Goal: Information Seeking & Learning: Find specific fact

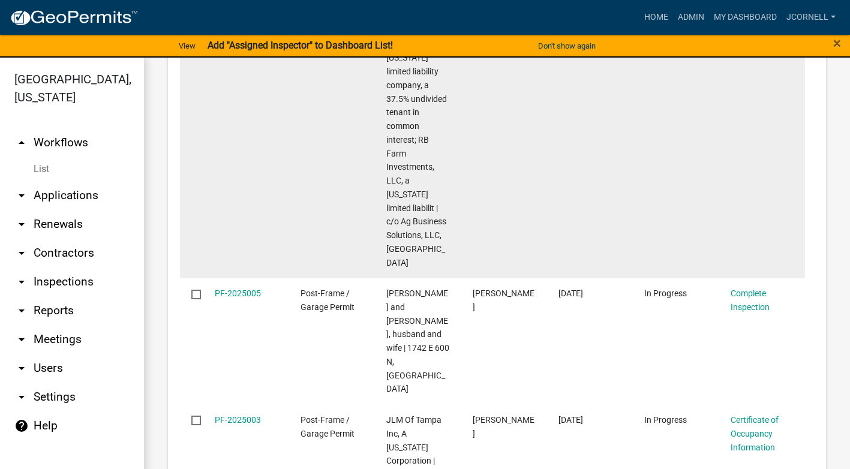
scroll to position [1216, 0]
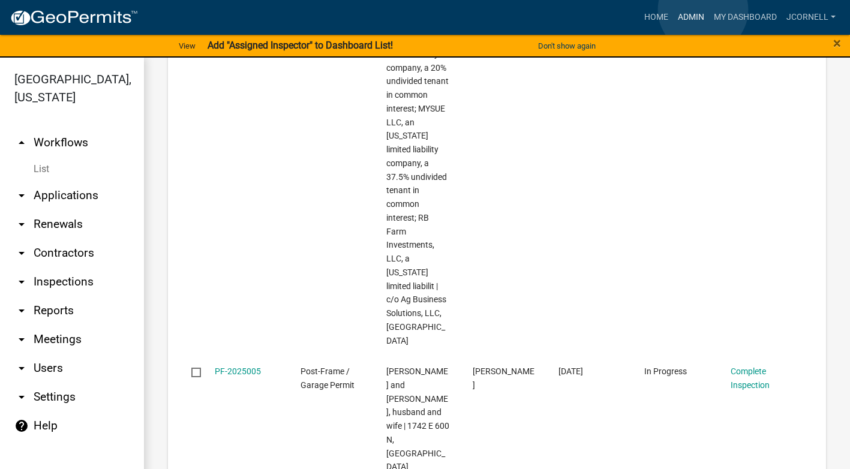
click at [703, 10] on link "Admin" at bounding box center [691, 17] width 36 height 23
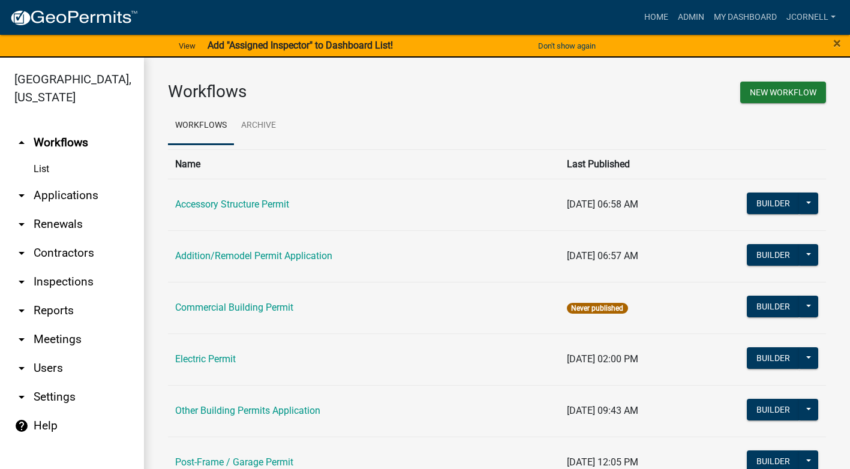
click at [69, 251] on link "arrow_drop_down Contractors" at bounding box center [72, 253] width 144 height 29
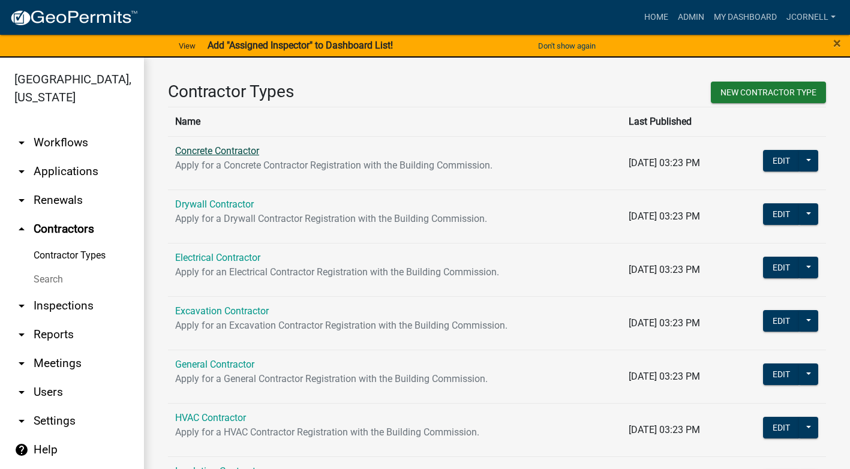
click at [245, 150] on link "Concrete Contractor" at bounding box center [217, 150] width 84 height 11
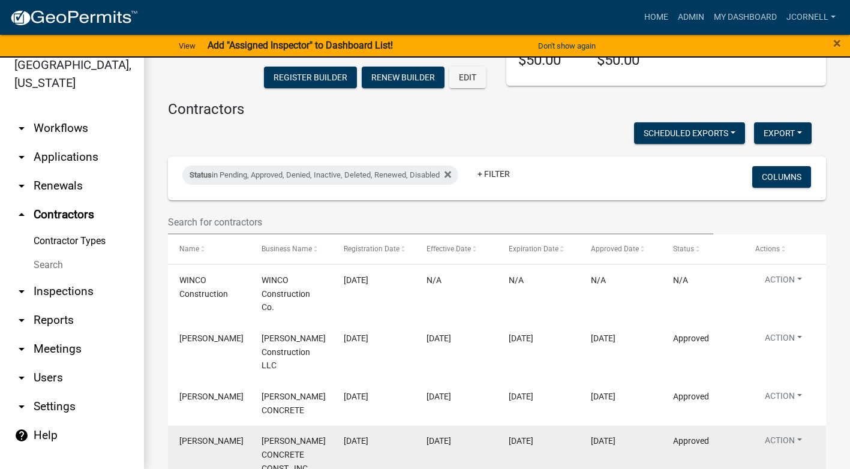
scroll to position [470, 0]
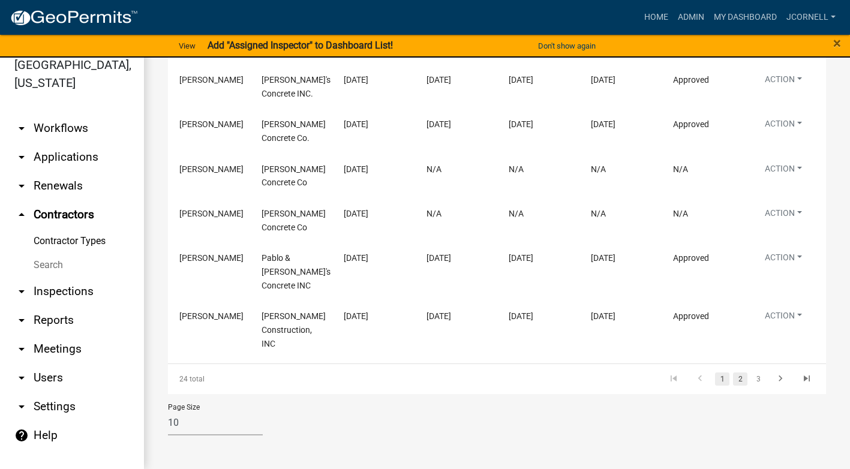
click at [734, 379] on link "2" at bounding box center [740, 379] width 14 height 13
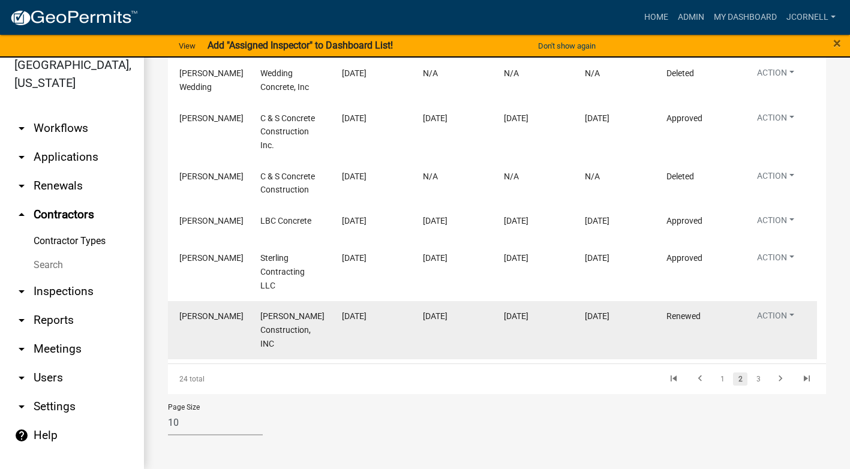
scroll to position [490, 0]
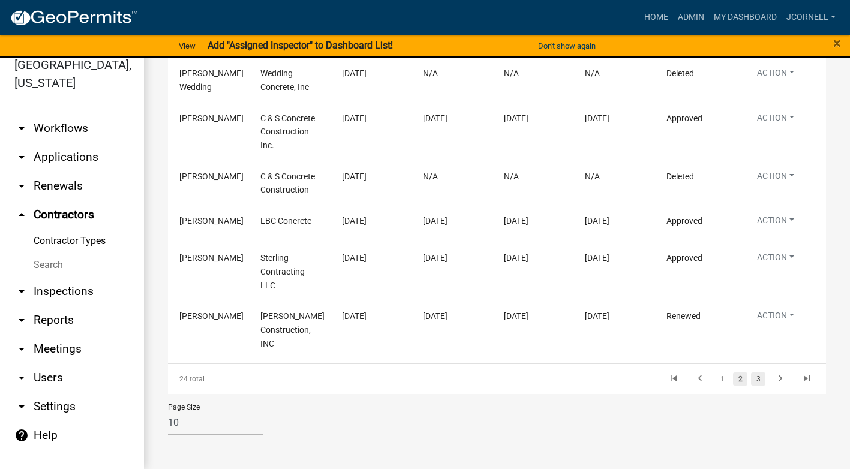
click at [751, 374] on link "3" at bounding box center [758, 379] width 14 height 13
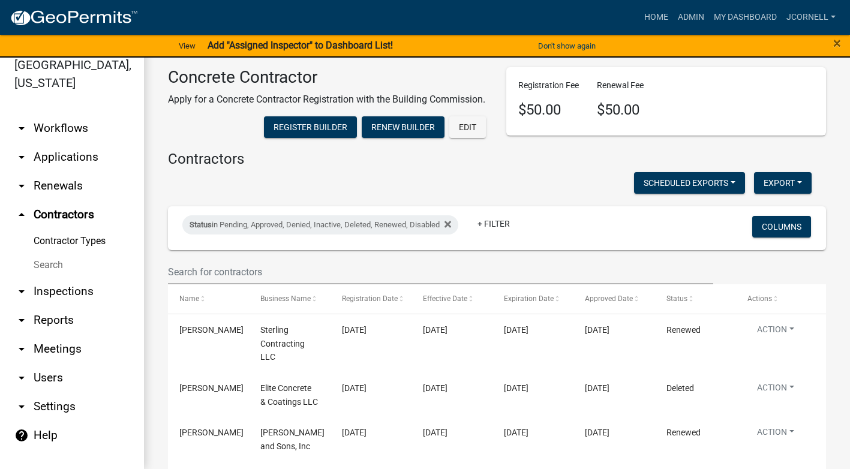
click at [80, 217] on link "arrow_drop_up Contractors" at bounding box center [72, 214] width 144 height 29
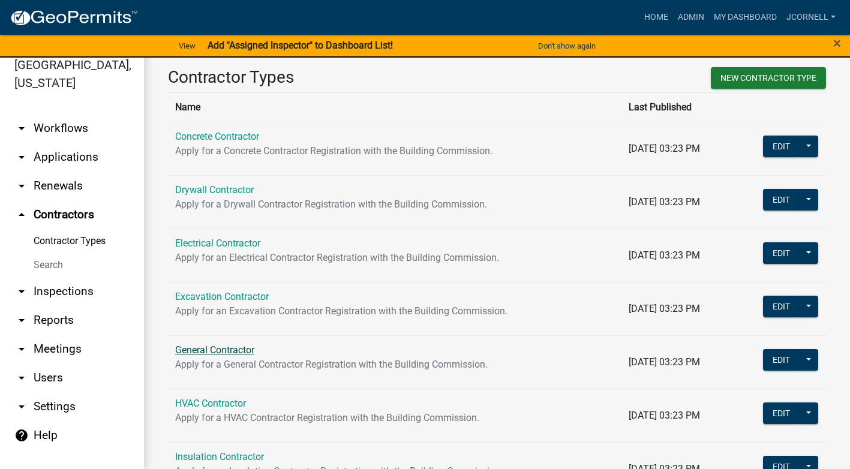
click at [233, 351] on link "General Contractor" at bounding box center [214, 349] width 79 height 11
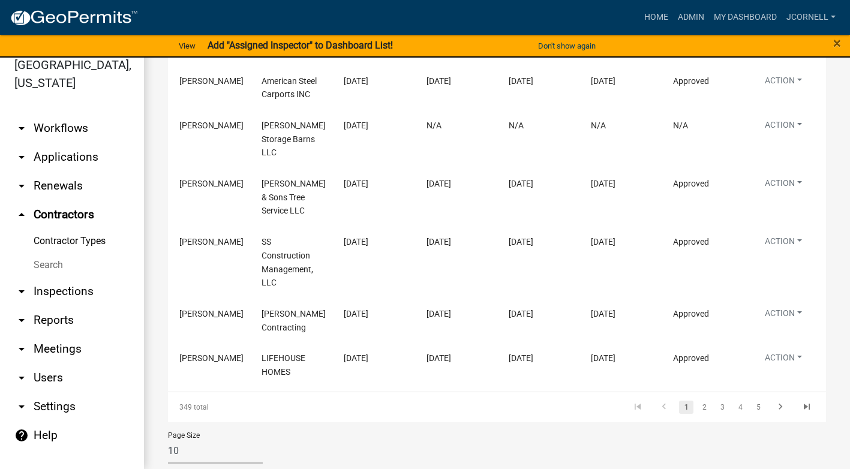
scroll to position [456, 0]
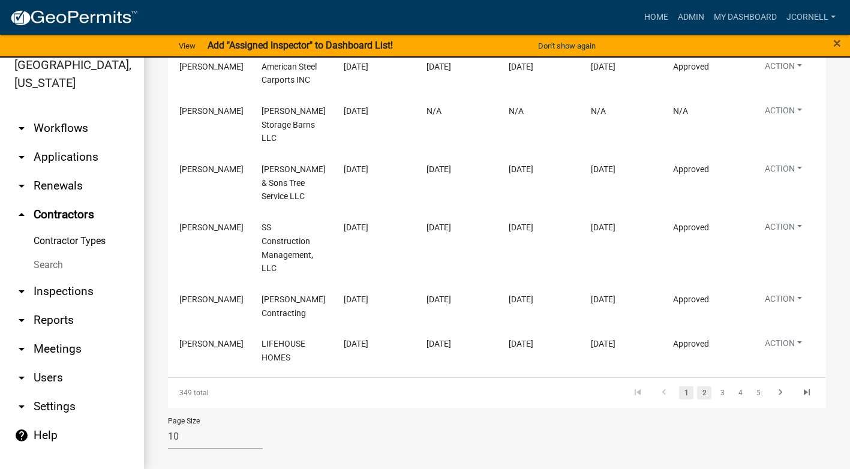
click at [699, 386] on link "2" at bounding box center [704, 392] width 14 height 13
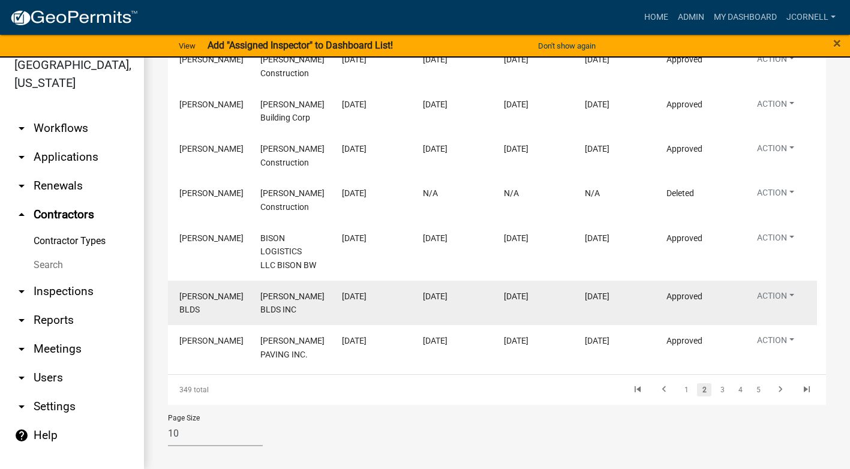
scroll to position [428, 0]
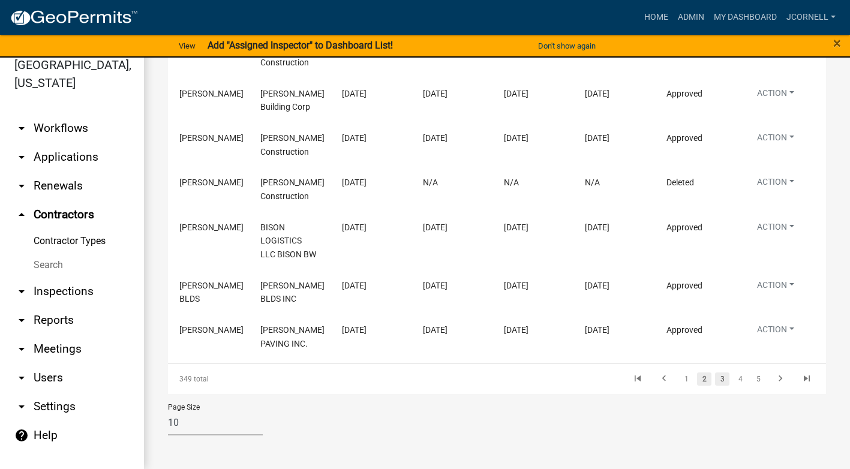
click at [715, 380] on link "3" at bounding box center [722, 379] width 14 height 13
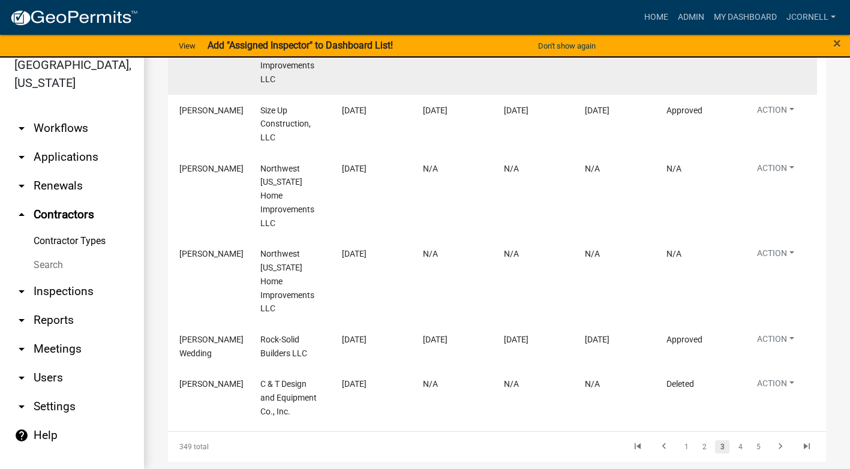
scroll to position [531, 0]
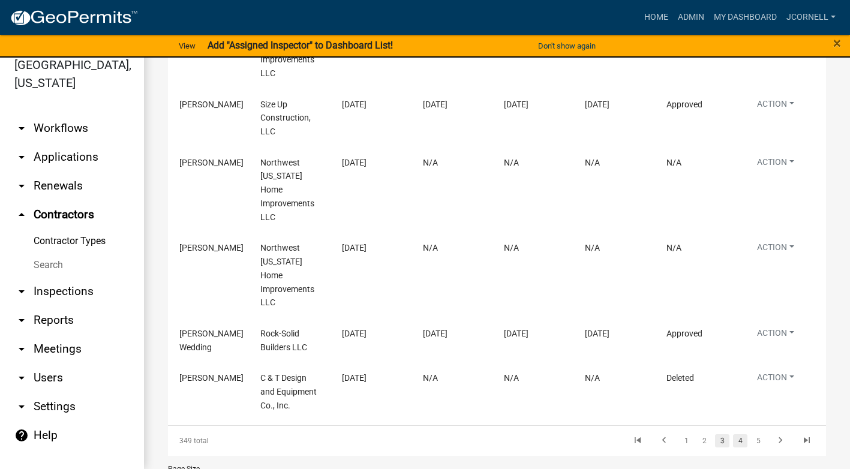
click at [733, 434] on link "4" at bounding box center [740, 440] width 14 height 13
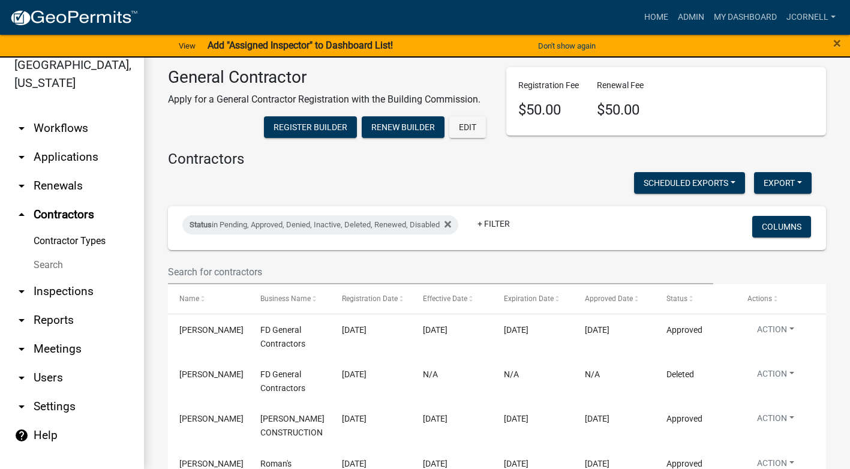
click at [553, 230] on div "Status in Pending, Approved, Denied, Inactive, Deleted, Renewed, Disabled + Fil…" at bounding box center [388, 228] width 431 height 31
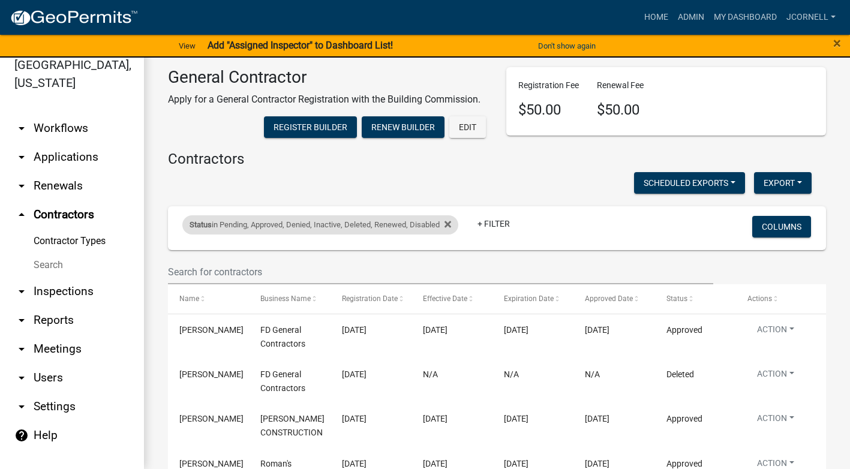
click at [456, 223] on div "Status in Pending, Approved, Denied, Inactive, Deleted, Renewed, Disabled" at bounding box center [320, 224] width 276 height 19
select select "1: '0'"
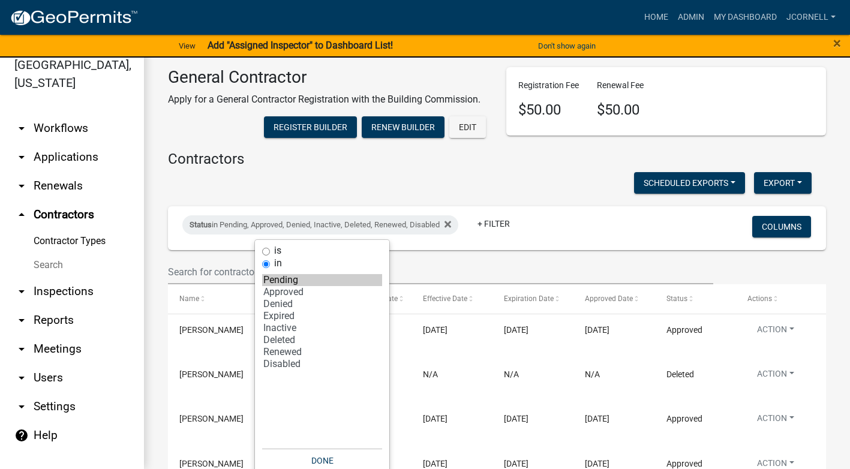
click at [525, 208] on div "Status in Pending, Approved, Denied, Inactive, Deleted, Renewed, Disabled + Fil…" at bounding box center [497, 228] width 648 height 44
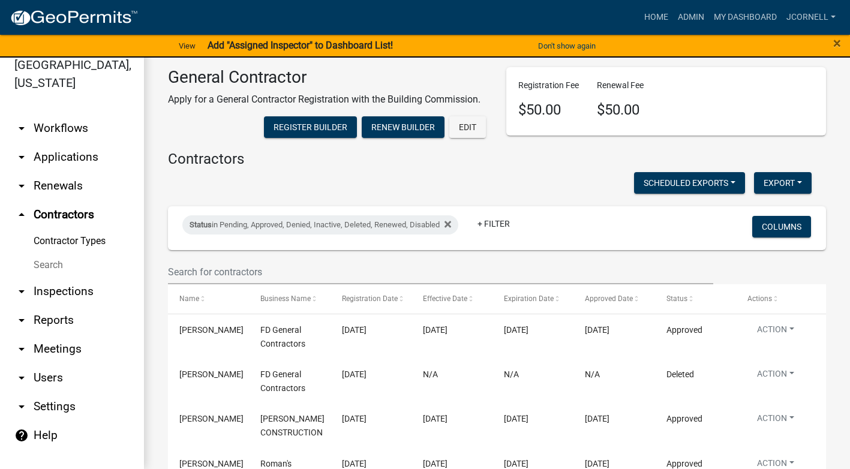
click at [524, 226] on div "Status in Pending, Approved, Denied, Inactive, Deleted, Renewed, Disabled + Fil…" at bounding box center [388, 228] width 431 height 31
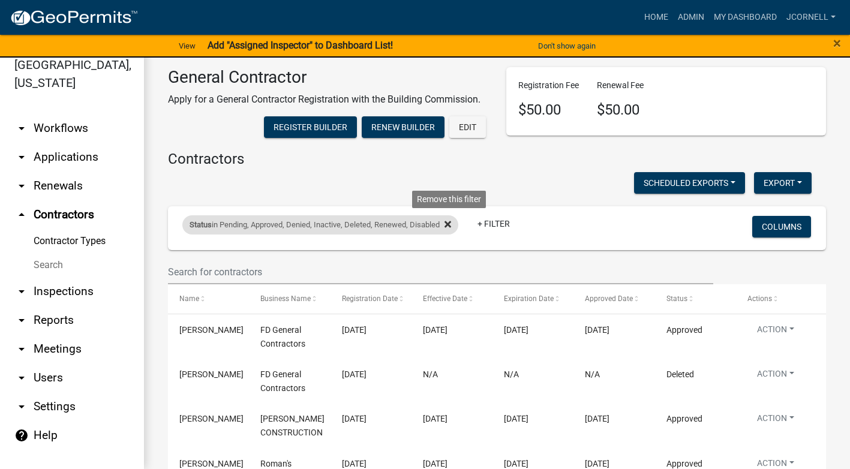
click at [451, 221] on icon at bounding box center [448, 225] width 7 height 10
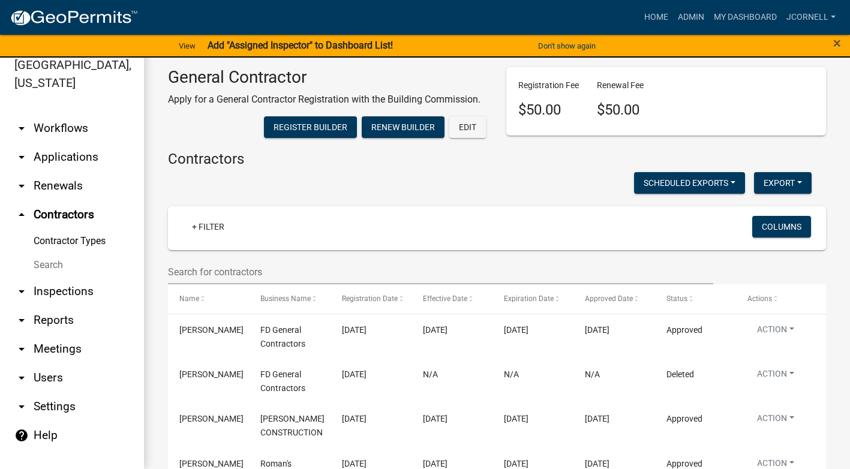
click at [323, 229] on div "+ Filter" at bounding box center [388, 228] width 431 height 25
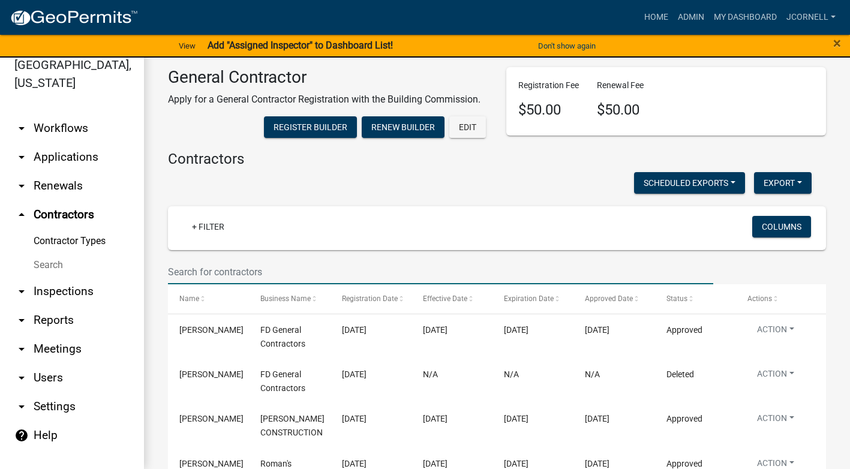
click at [250, 268] on input "text" at bounding box center [441, 272] width 546 height 25
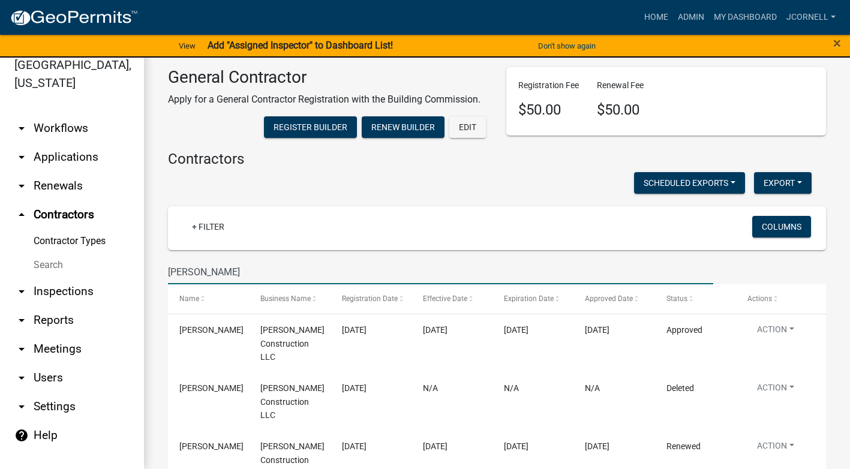
type input "[PERSON_NAME]"
click at [50, 211] on link "arrow_drop_up Contractors" at bounding box center [72, 214] width 144 height 29
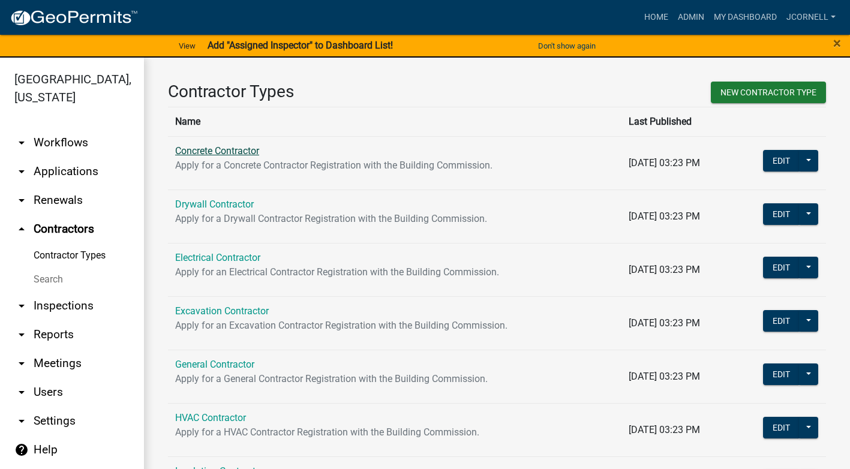
click at [244, 153] on link "Concrete Contractor" at bounding box center [217, 150] width 84 height 11
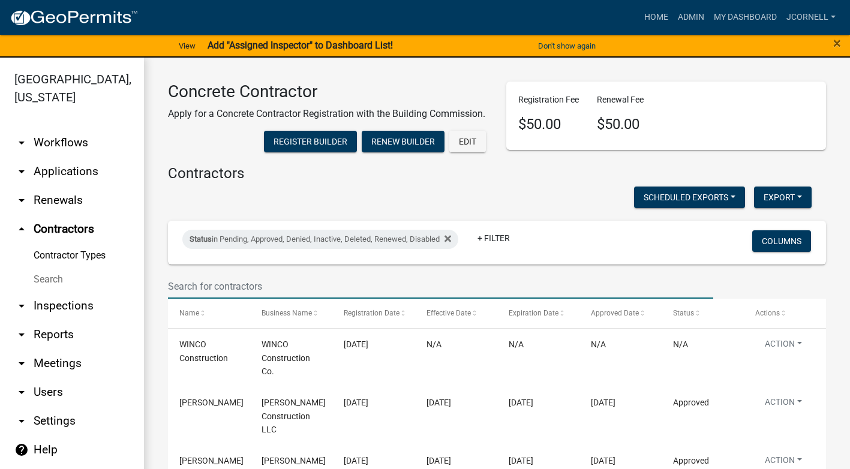
click at [390, 298] on input "text" at bounding box center [441, 286] width 546 height 25
type input "[PERSON_NAME]"
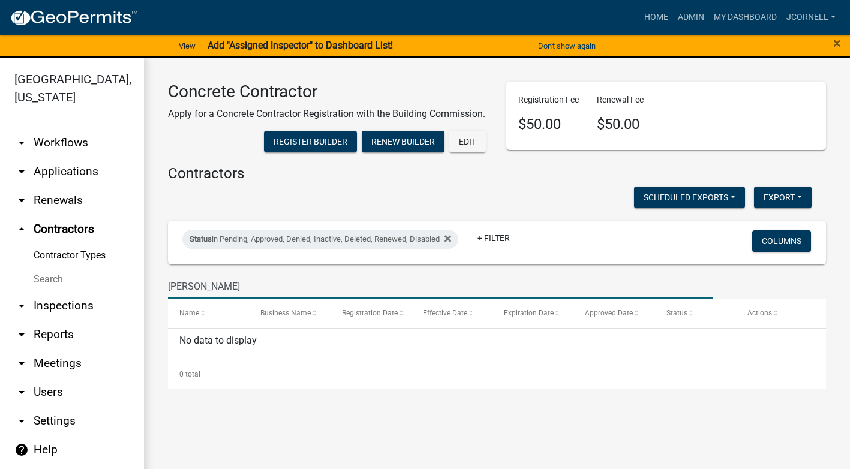
click at [68, 255] on link "Contractor Types" at bounding box center [72, 256] width 144 height 24
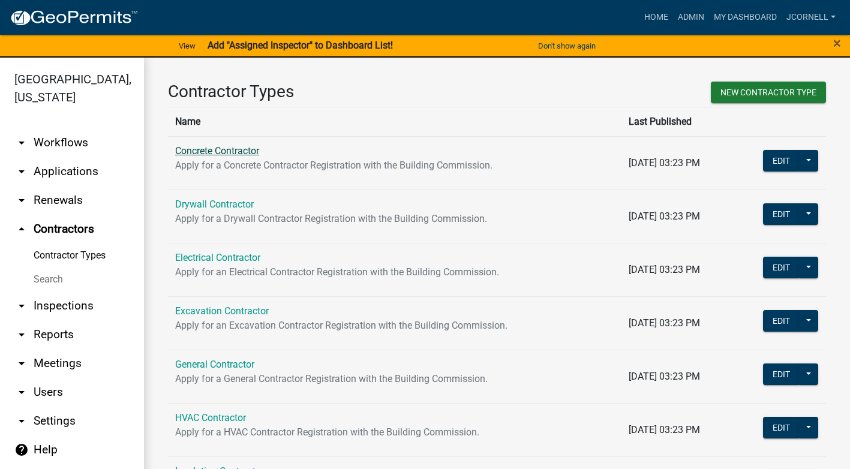
click at [229, 151] on link "Concrete Contractor" at bounding box center [217, 150] width 84 height 11
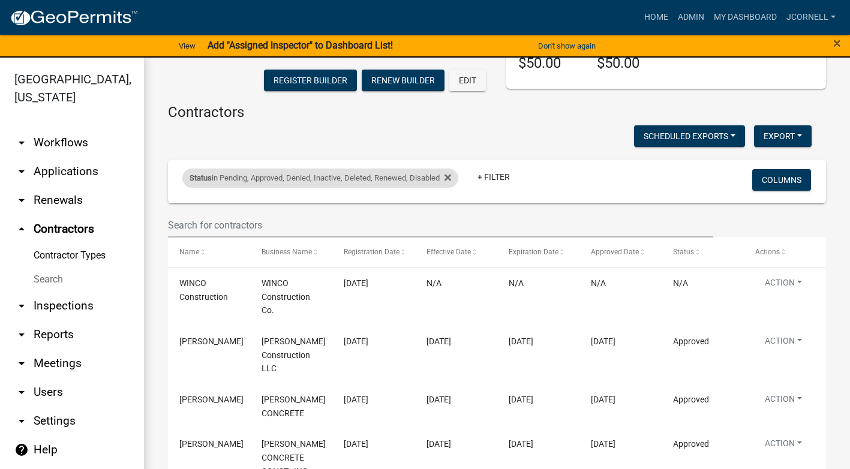
scroll to position [60, 0]
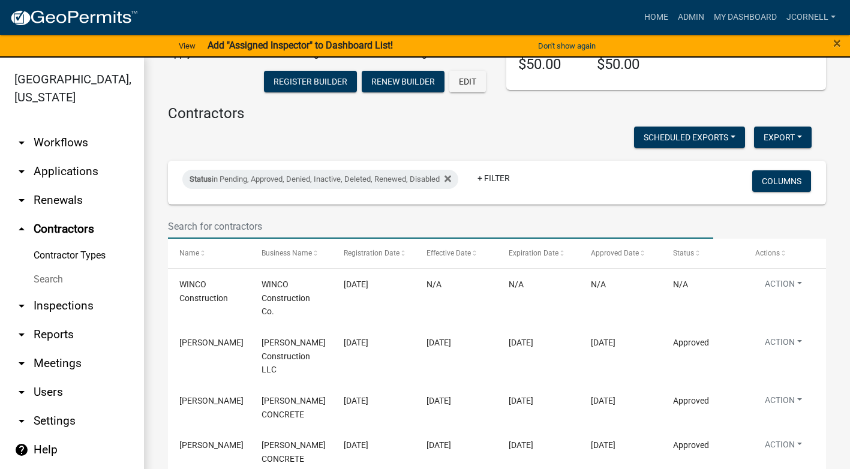
click at [284, 239] on input "text" at bounding box center [441, 226] width 546 height 25
type input "[PERSON_NAME]"
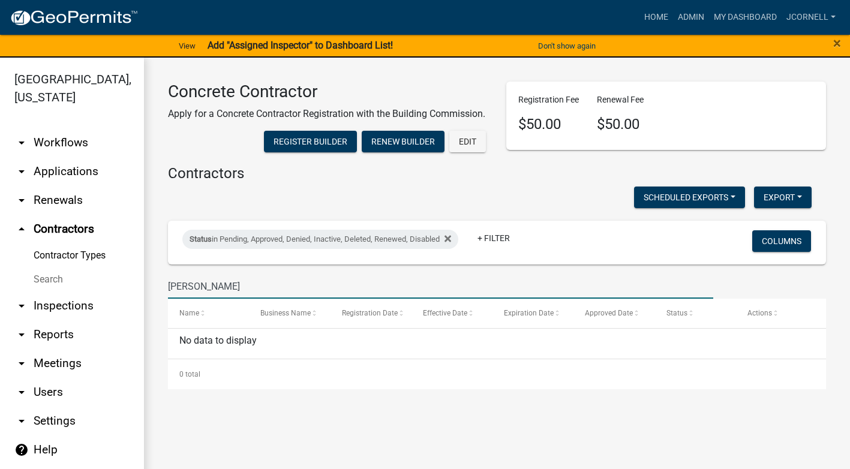
scroll to position [0, 0]
click at [69, 226] on link "arrow_drop_up Contractors" at bounding box center [72, 229] width 144 height 29
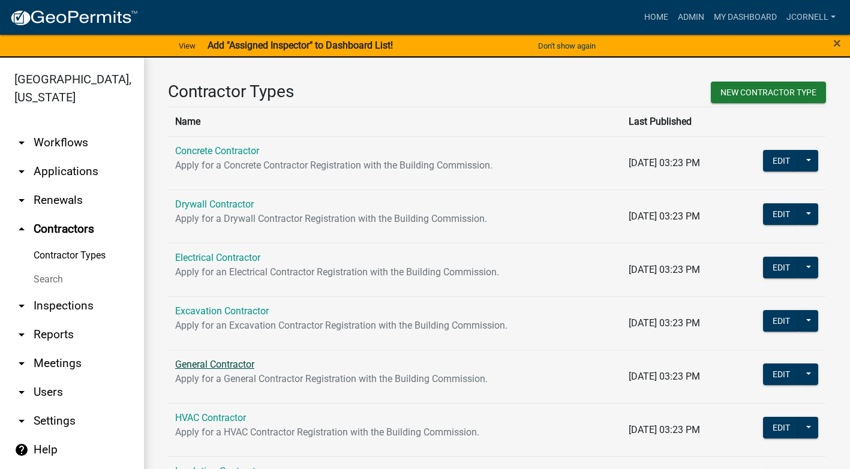
click at [251, 366] on link "General Contractor" at bounding box center [214, 364] width 79 height 11
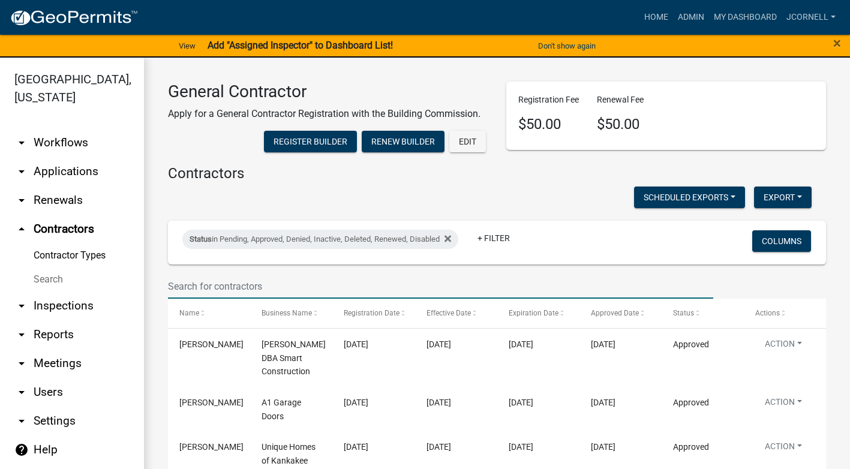
click at [277, 284] on input "text" at bounding box center [441, 286] width 546 height 25
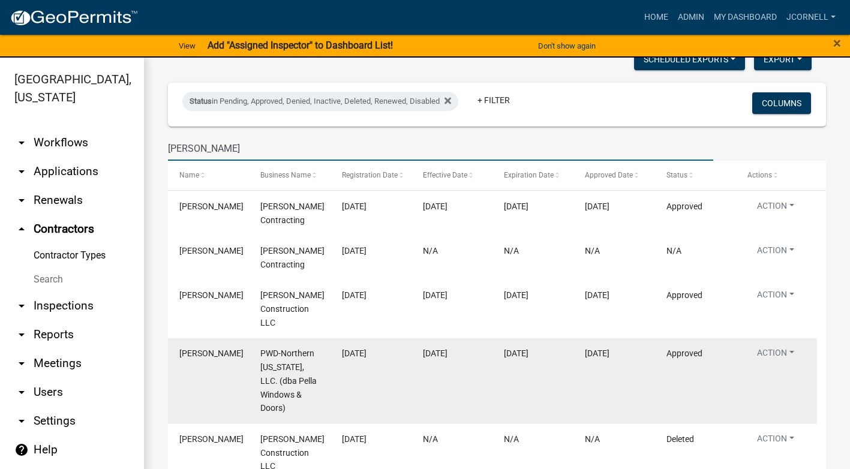
scroll to position [180, 0]
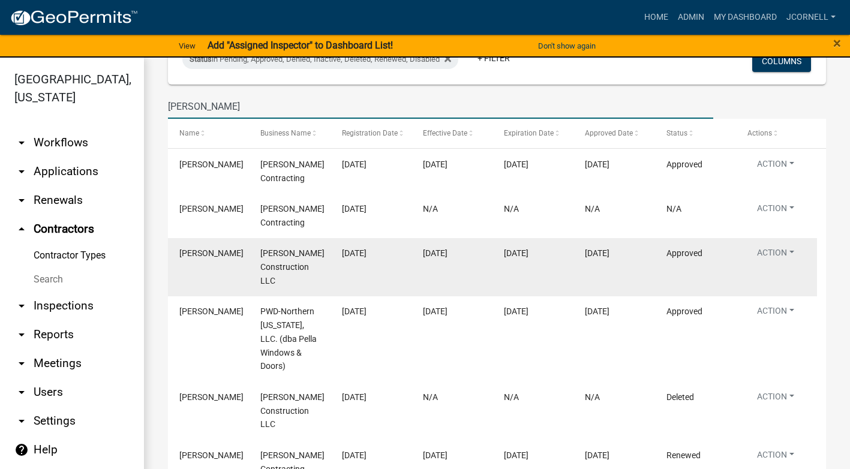
type input "[PERSON_NAME]"
click at [448, 255] on span "[DATE]" at bounding box center [435, 253] width 25 height 10
click at [188, 260] on div "[PERSON_NAME]" at bounding box center [208, 254] width 58 height 14
click at [767, 175] on button "Action" at bounding box center [776, 166] width 56 height 17
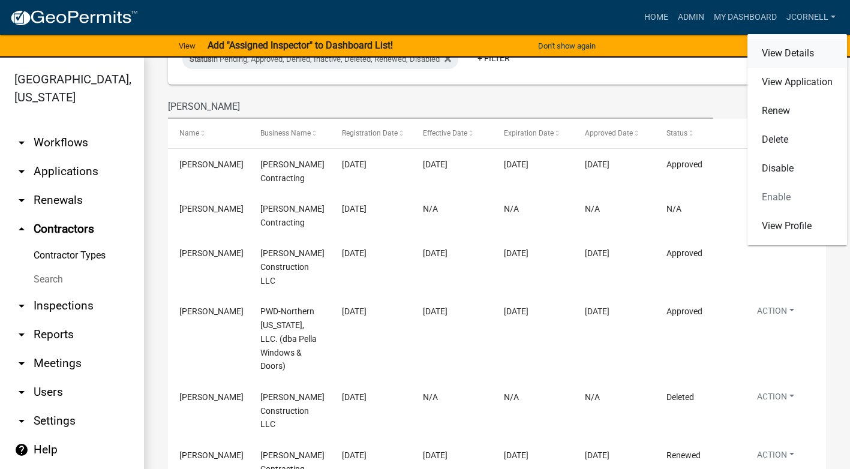
click at [789, 52] on link "View Details" at bounding box center [798, 53] width 100 height 29
